Goal: Information Seeking & Learning: Learn about a topic

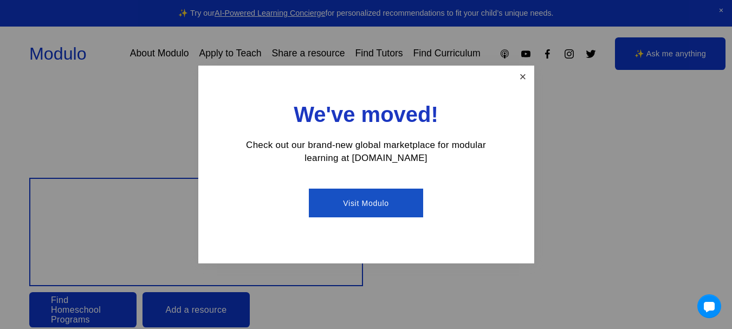
click at [526, 73] on link "Close" at bounding box center [522, 76] width 19 height 19
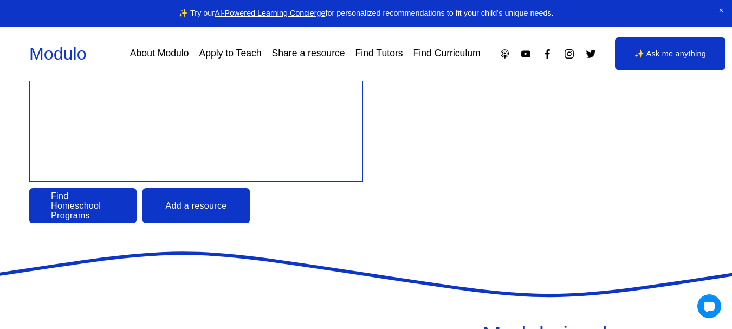
scroll to position [148, 0]
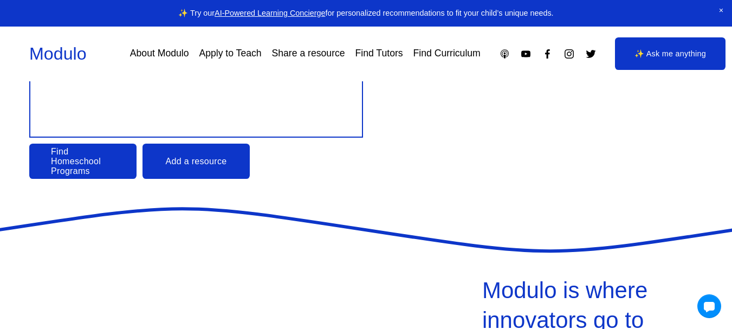
click at [70, 163] on link "Find Homeschool Programs" at bounding box center [82, 161] width 107 height 35
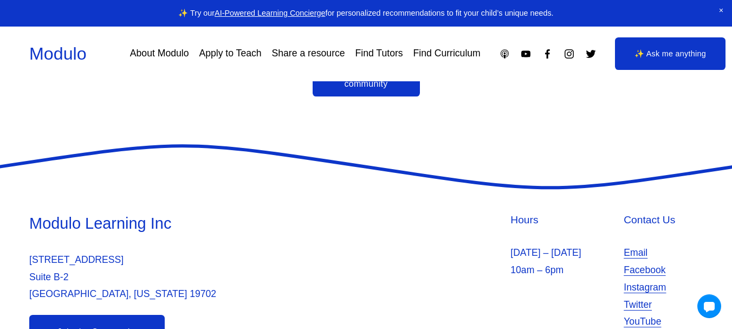
scroll to position [2491, 0]
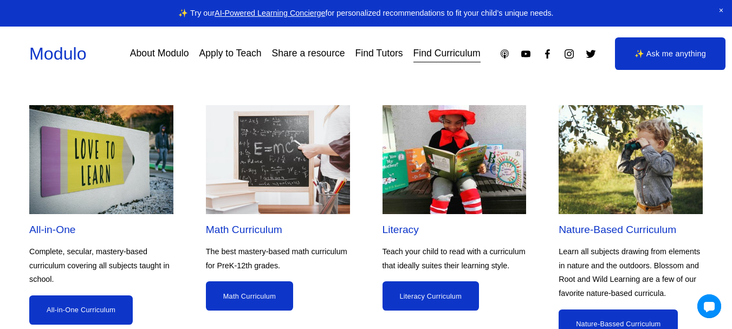
scroll to position [890, 0]
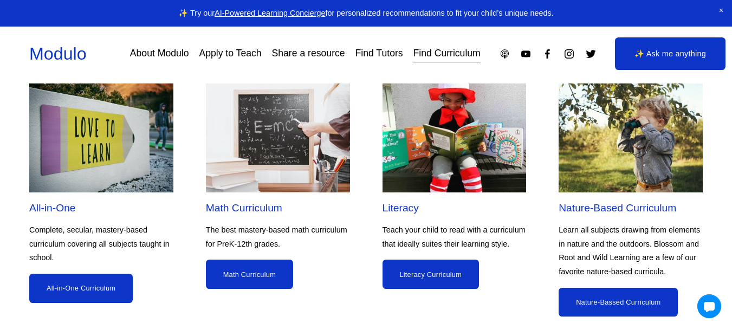
click at [234, 287] on link "Math Curriculum" at bounding box center [249, 274] width 87 height 29
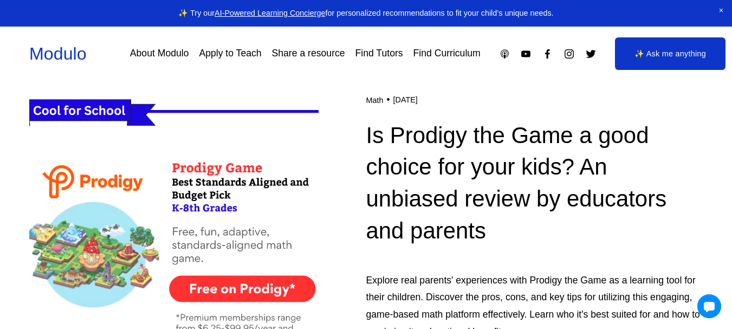
scroll to position [311, 0]
